Goal: Check status: Check status

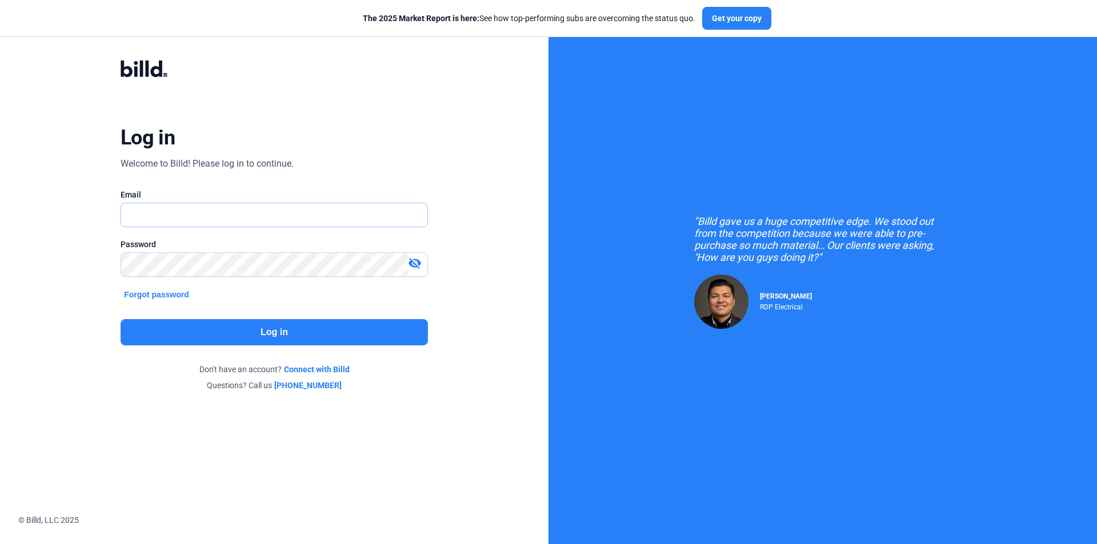
click at [210, 206] on input "text" at bounding box center [274, 214] width 306 height 23
type input "[EMAIL_ADDRESS][DOMAIN_NAME]"
click at [218, 328] on button "Log in" at bounding box center [274, 332] width 307 height 26
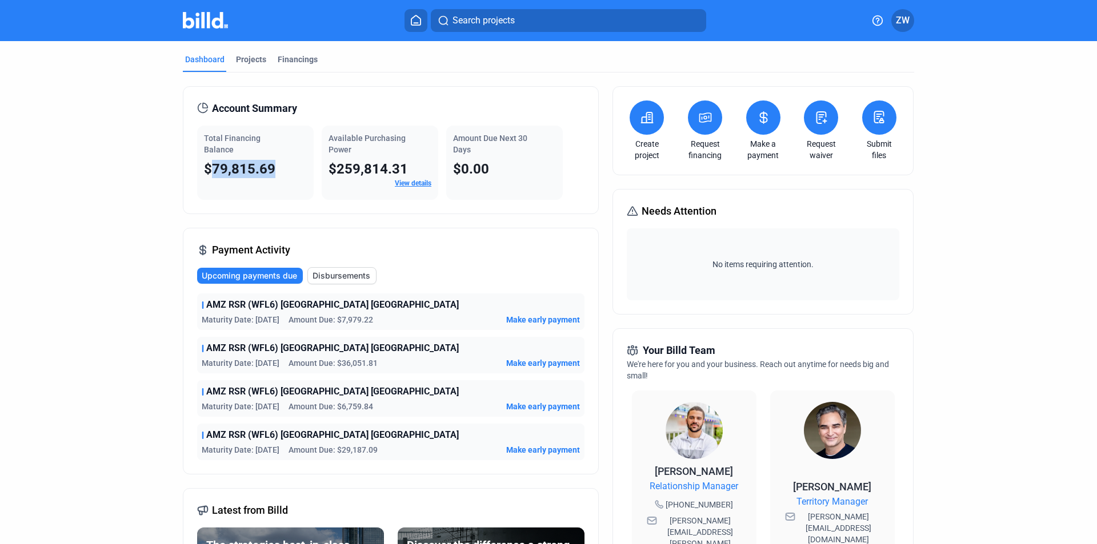
drag, startPoint x: 274, startPoint y: 166, endPoint x: 211, endPoint y: 176, distance: 64.3
click at [211, 176] on div "$79,815.69" at bounding box center [255, 169] width 103 height 18
copy span "79,815.69"
